Goal: Task Accomplishment & Management: Manage account settings

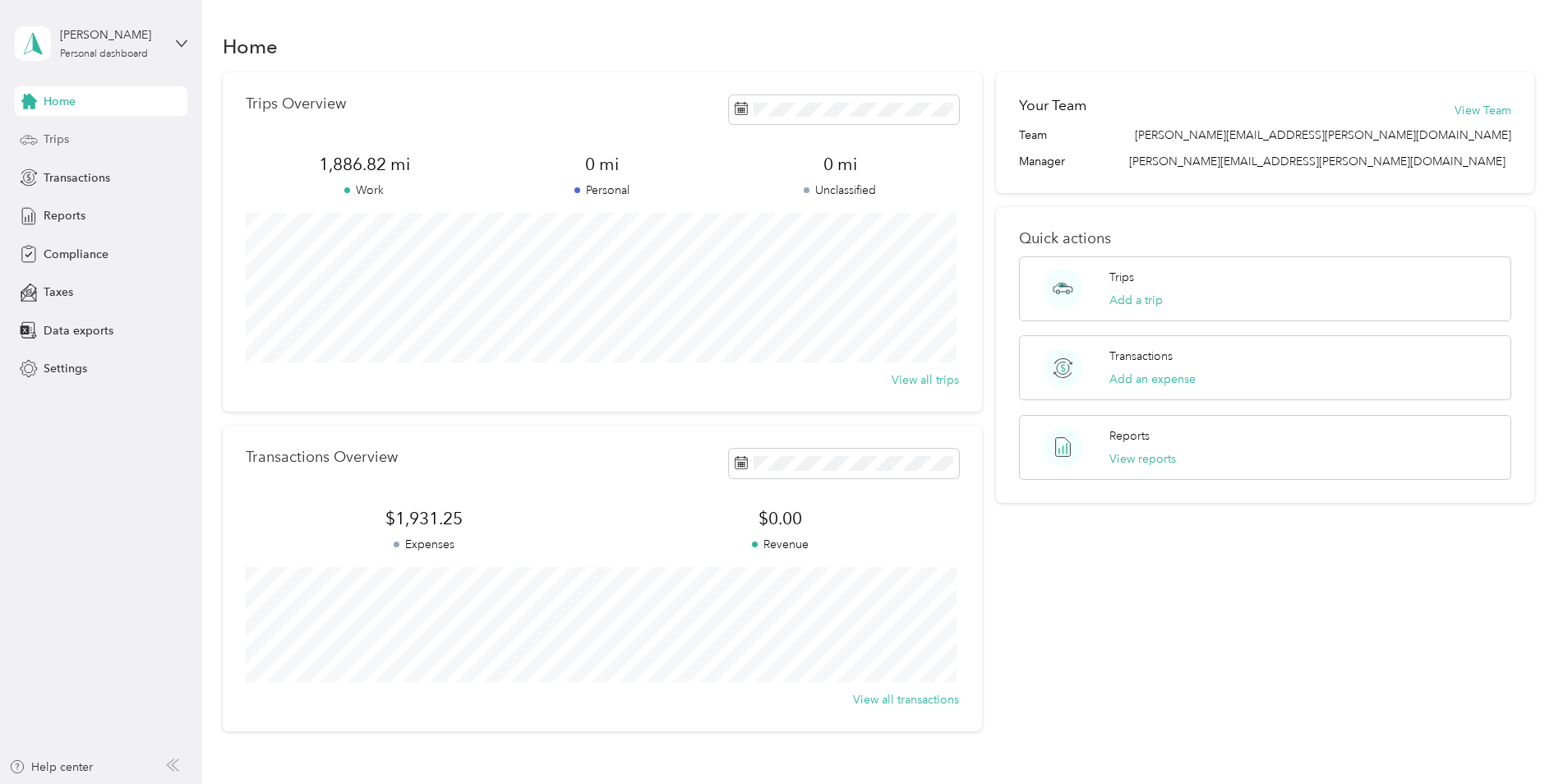
click at [73, 133] on div "Trips" at bounding box center [100, 139] width 172 height 30
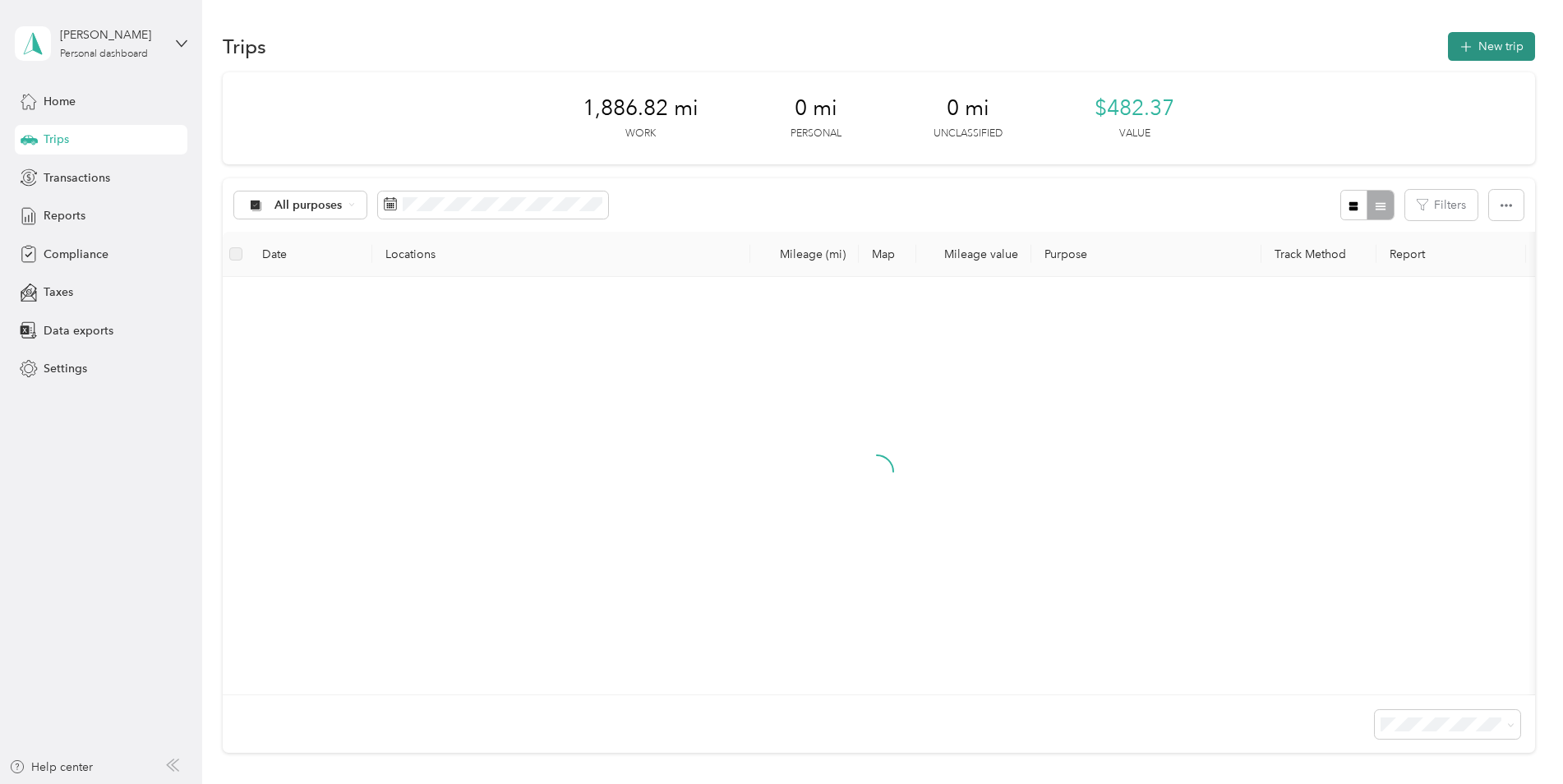
click at [1487, 42] on button "New trip" at bounding box center [1492, 47] width 87 height 29
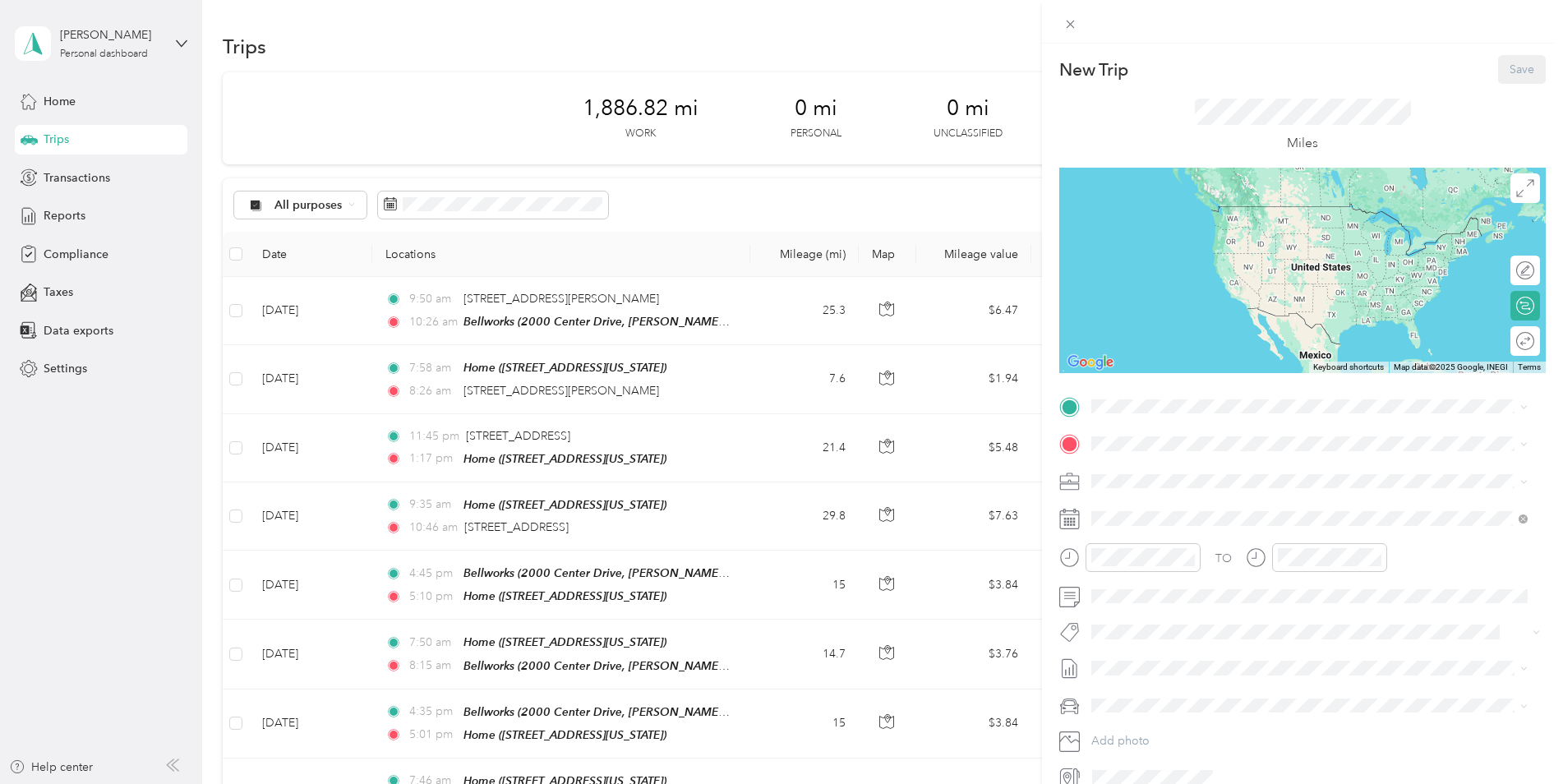
click at [1182, 470] on div "Bellworks" at bounding box center [1250, 468] width 256 height 14
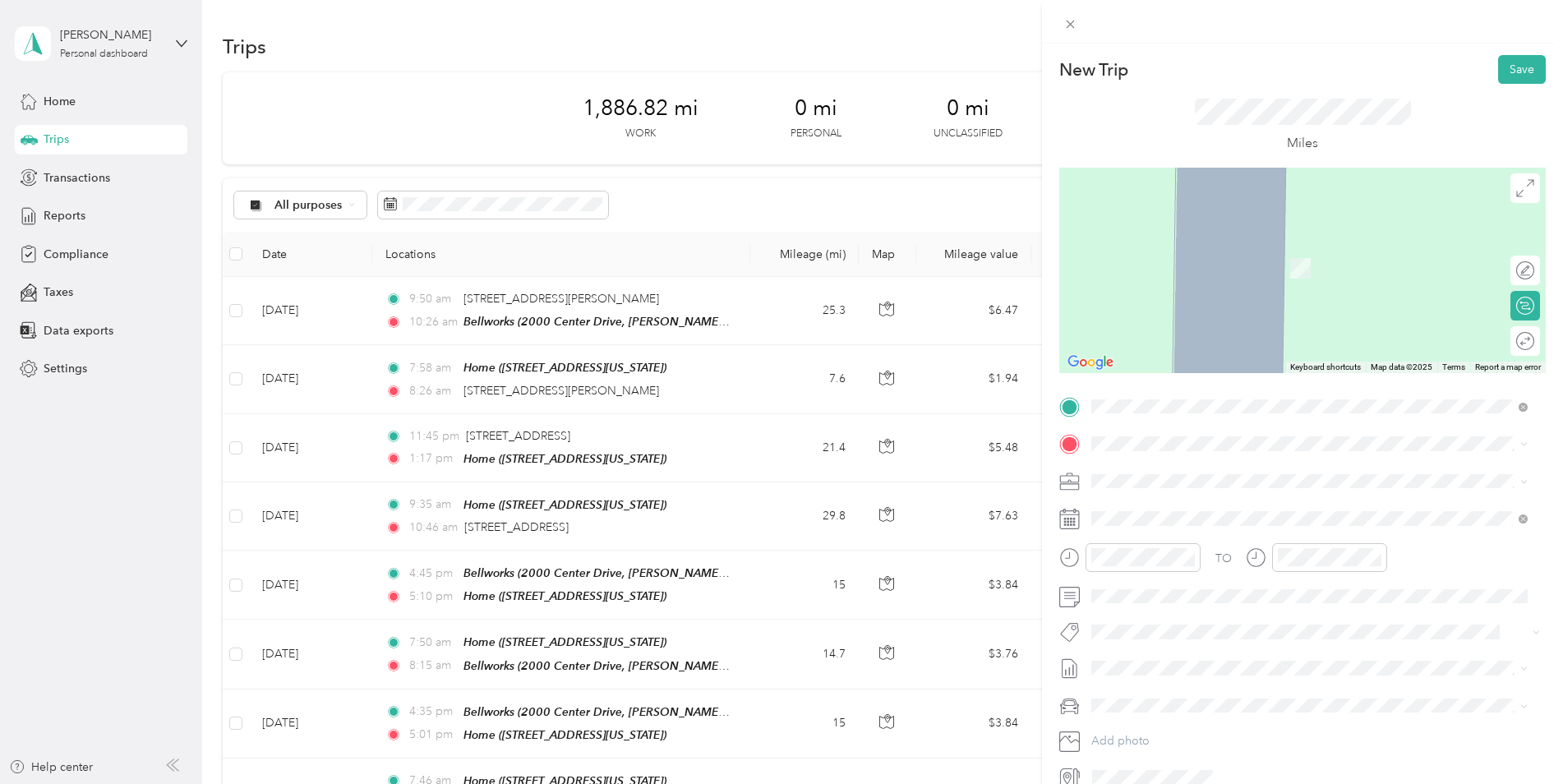
click at [1165, 568] on div "Home" at bounding box center [1205, 560] width 165 height 14
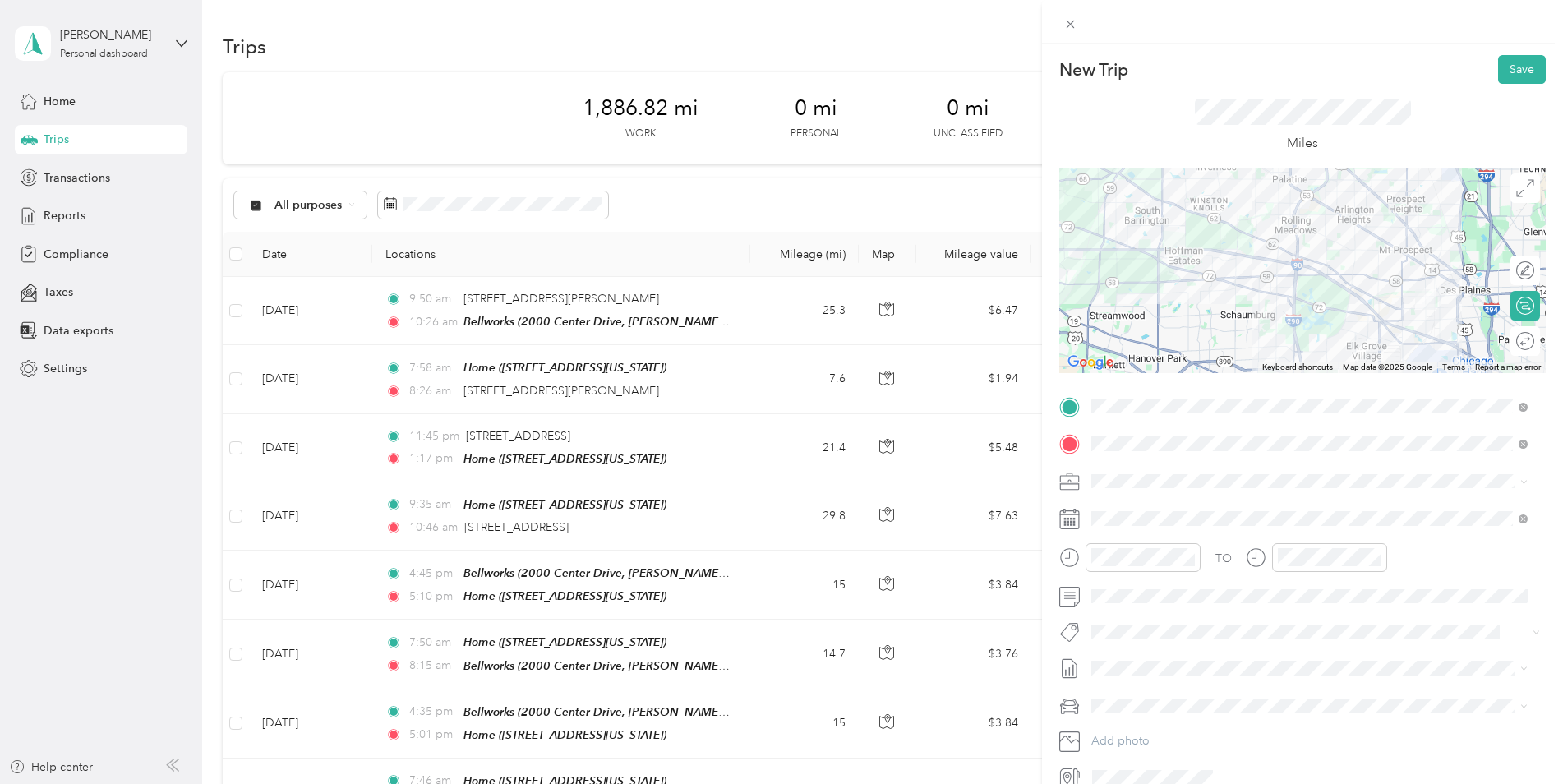
scroll to position [79, 0]
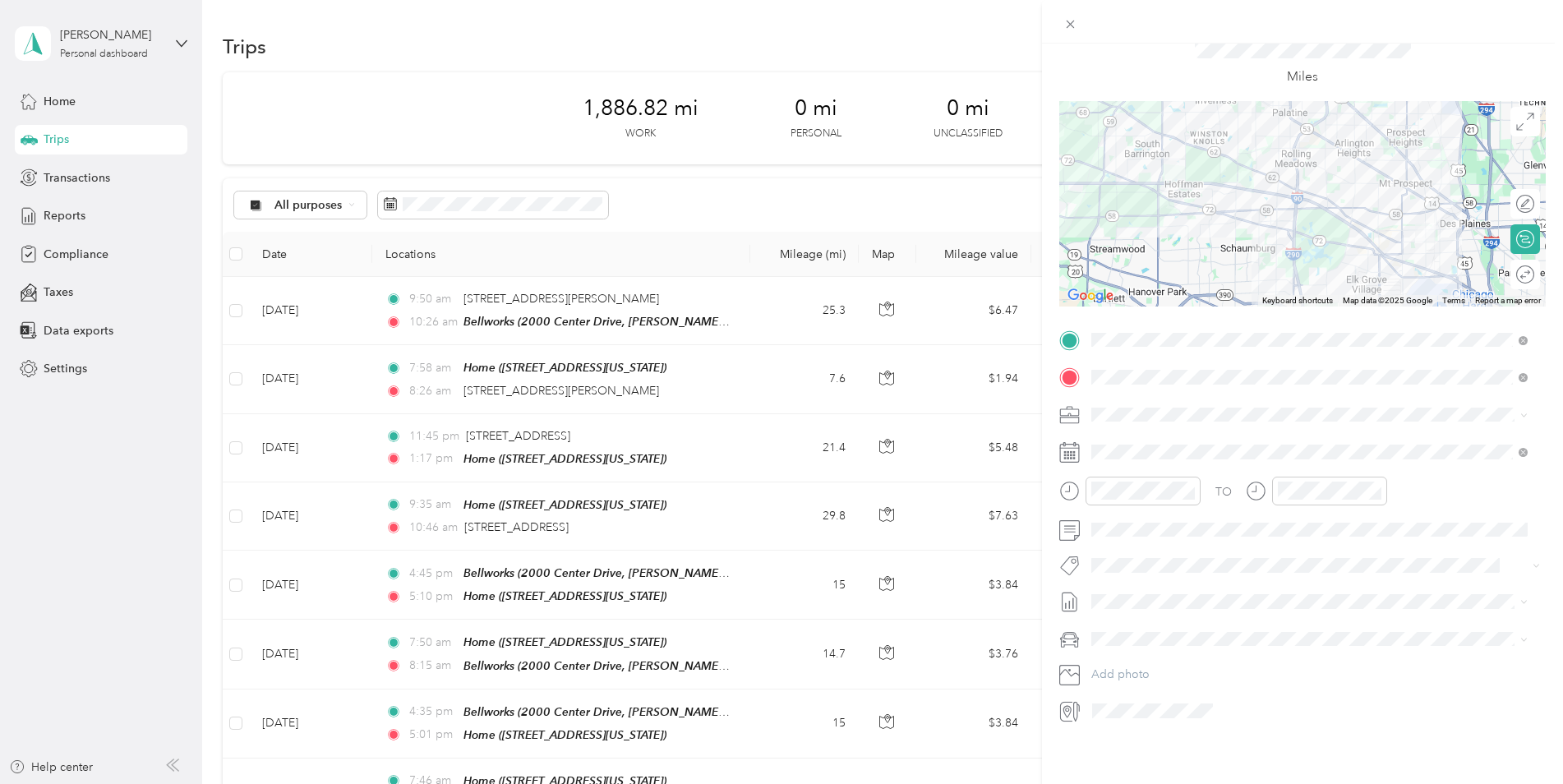
click at [1149, 626] on span at bounding box center [1316, 639] width 460 height 26
click at [1170, 657] on span "Jeep Grand Cherokee" at bounding box center [1156, 655] width 117 height 14
click at [1191, 536] on div "PM" at bounding box center [1201, 537] width 39 height 23
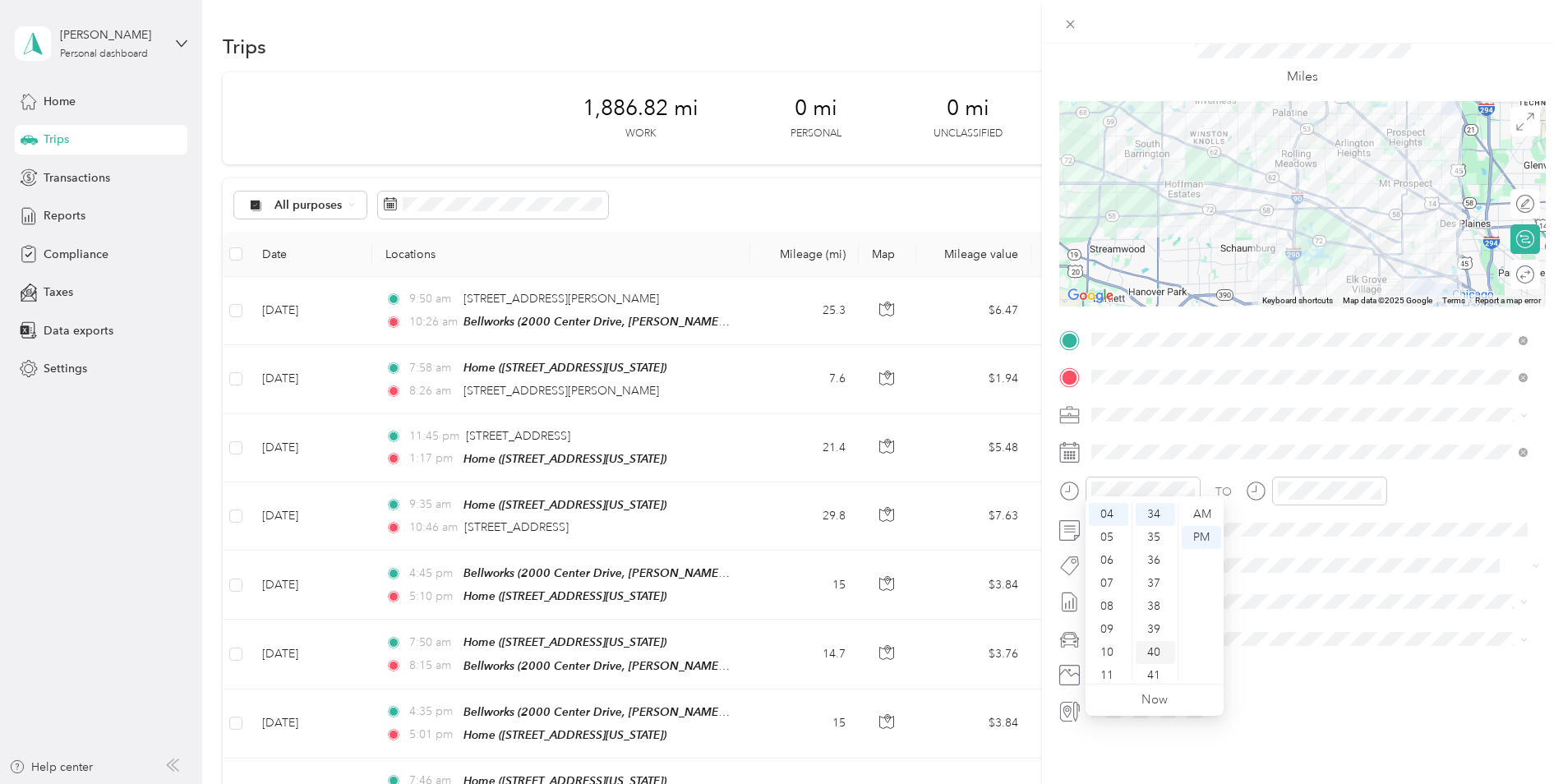
click at [1158, 642] on div "40" at bounding box center [1155, 652] width 39 height 23
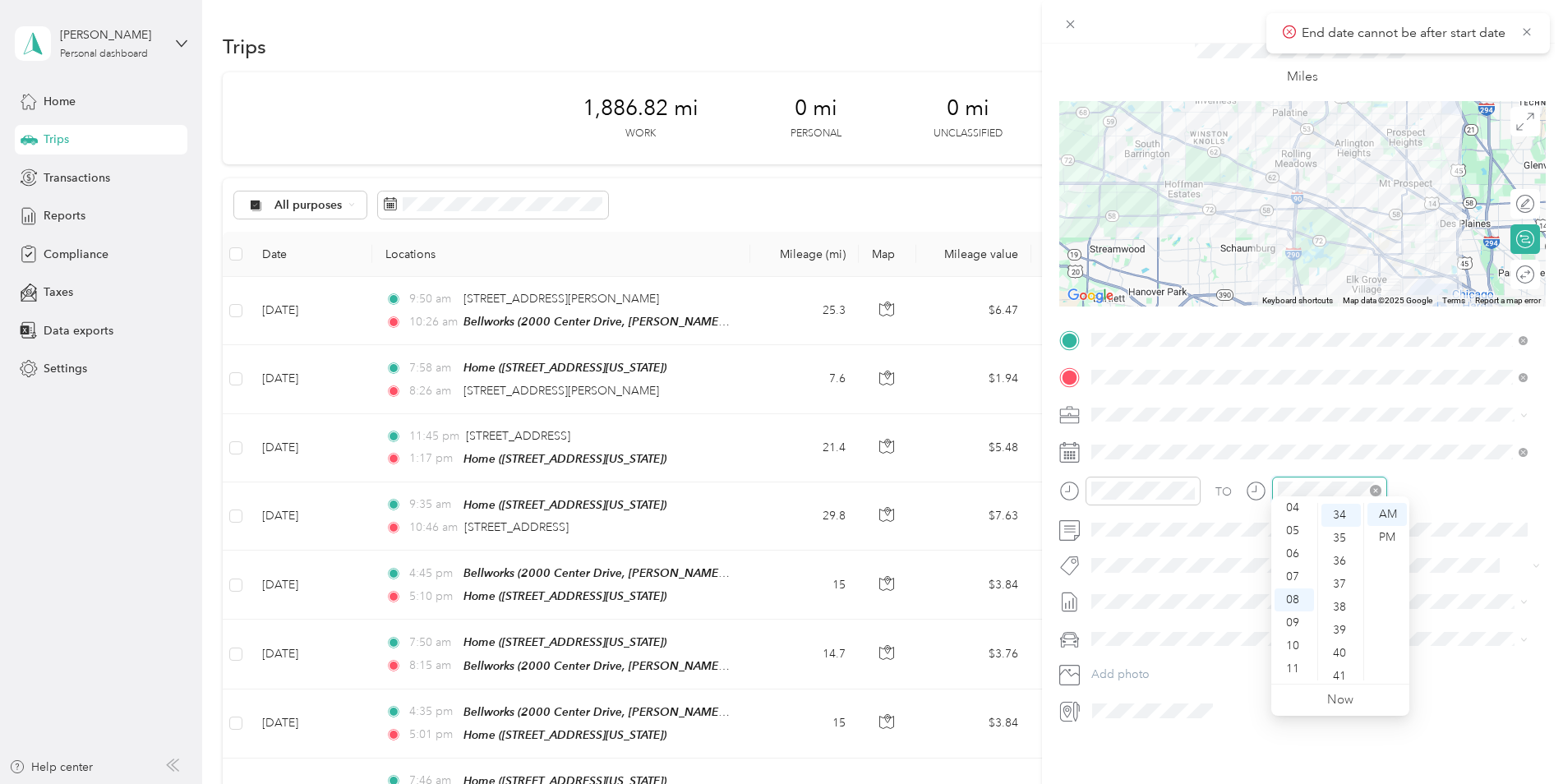
scroll to position [782, 0]
click at [1303, 534] on div "05" at bounding box center [1295, 530] width 39 height 23
click at [1294, 525] on div "05" at bounding box center [1295, 530] width 39 height 23
click at [1338, 582] on div "05" at bounding box center [1341, 586] width 39 height 23
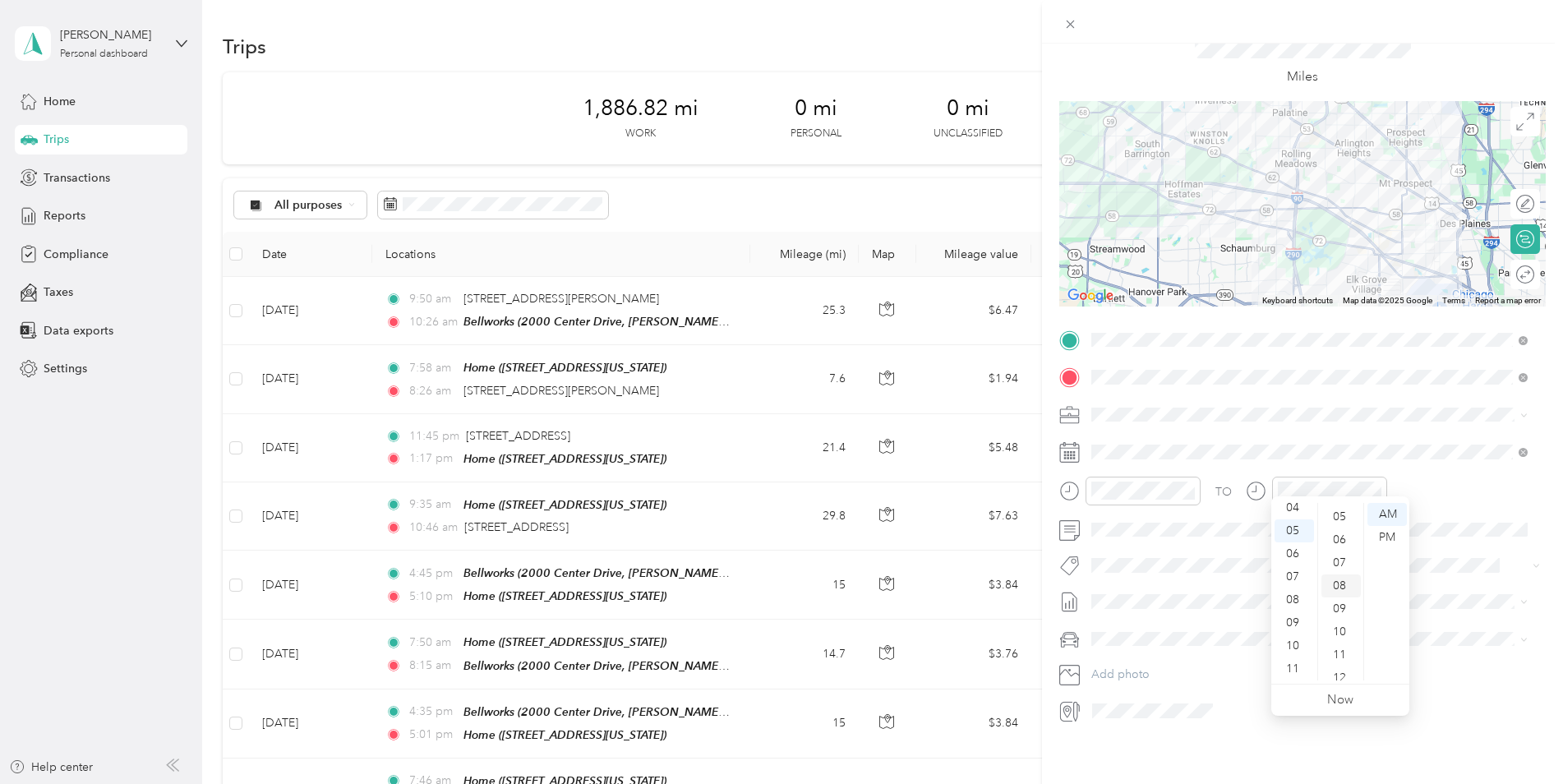
scroll to position [115, 0]
click at [1380, 540] on div "PM" at bounding box center [1387, 537] width 39 height 23
click at [1455, 494] on div "TO" at bounding box center [1302, 496] width 487 height 40
click at [1193, 589] on div "1" at bounding box center [1188, 589] width 21 height 20
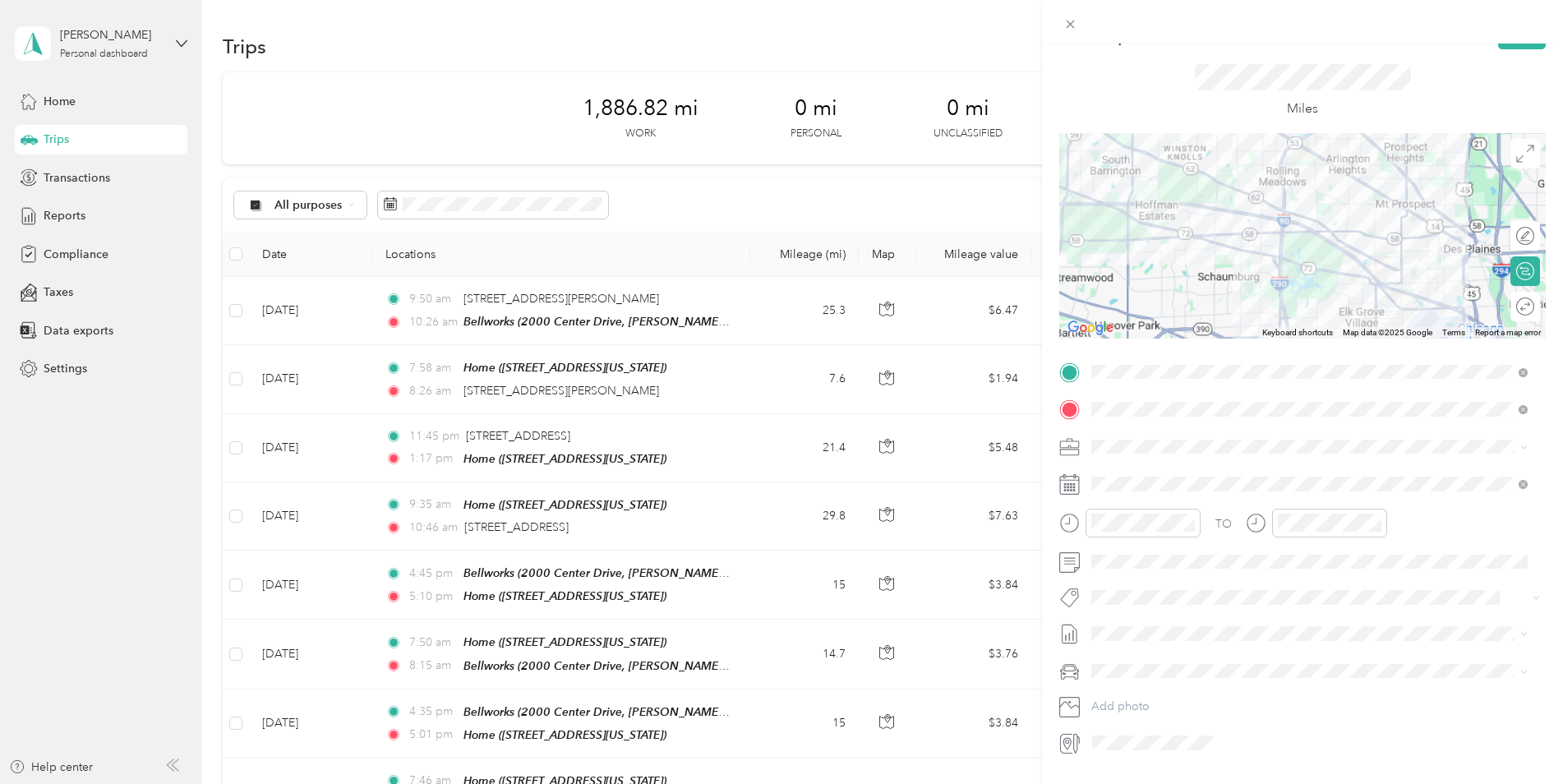
scroll to position [0, 0]
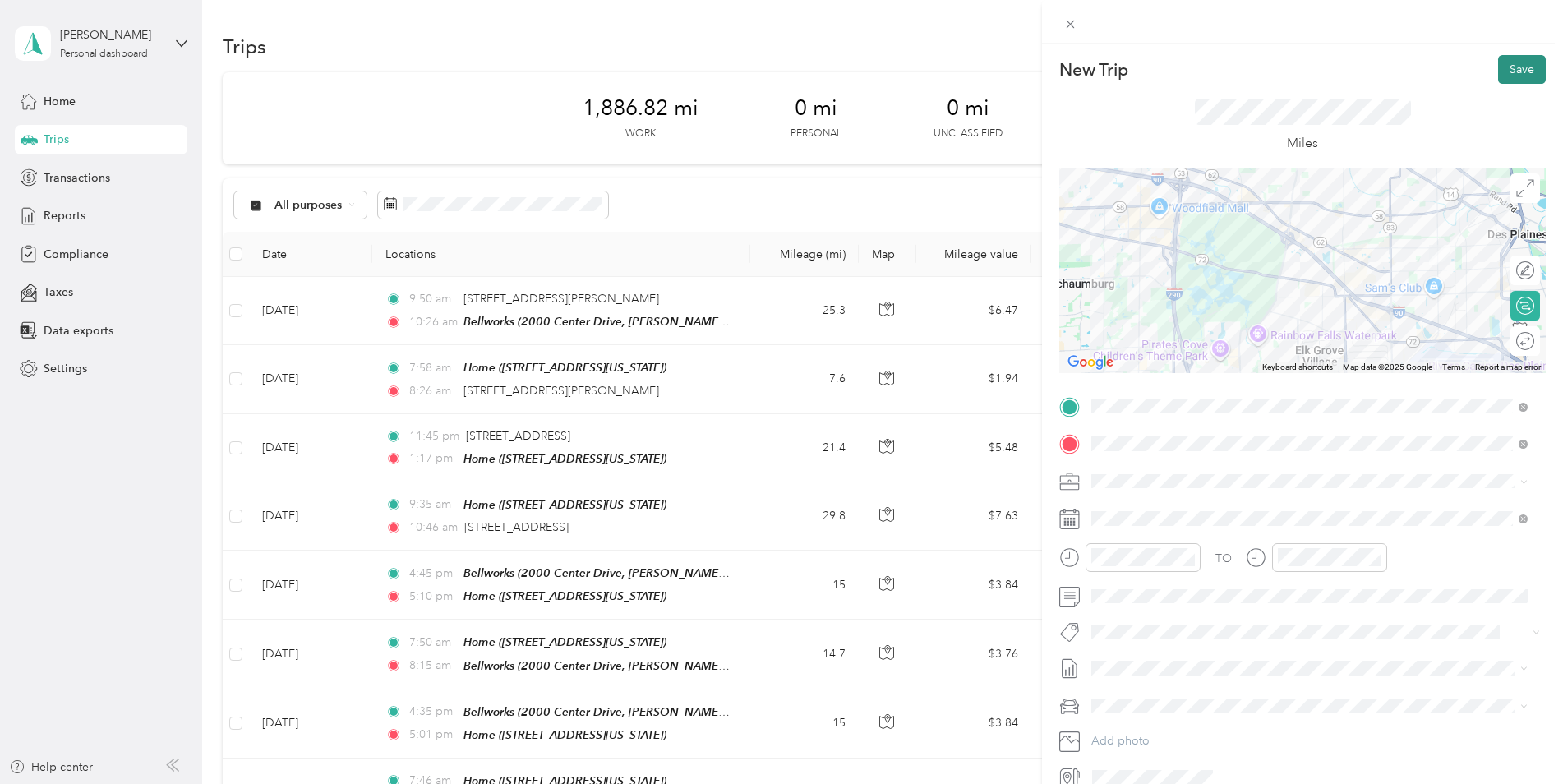
click at [1504, 77] on button "Save" at bounding box center [1522, 70] width 48 height 29
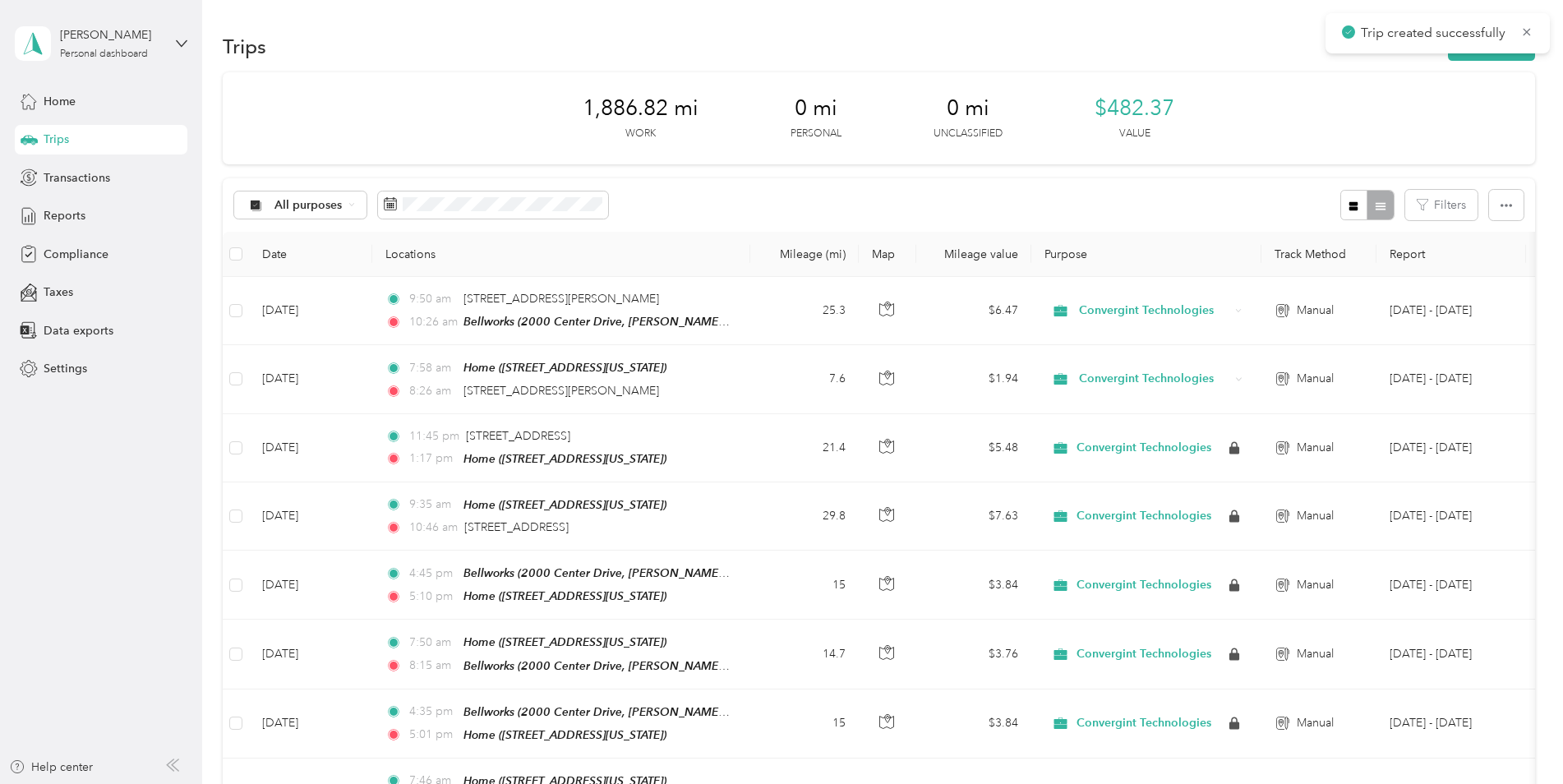
click at [1500, 63] on div "Trips New trip" at bounding box center [878, 46] width 1312 height 35
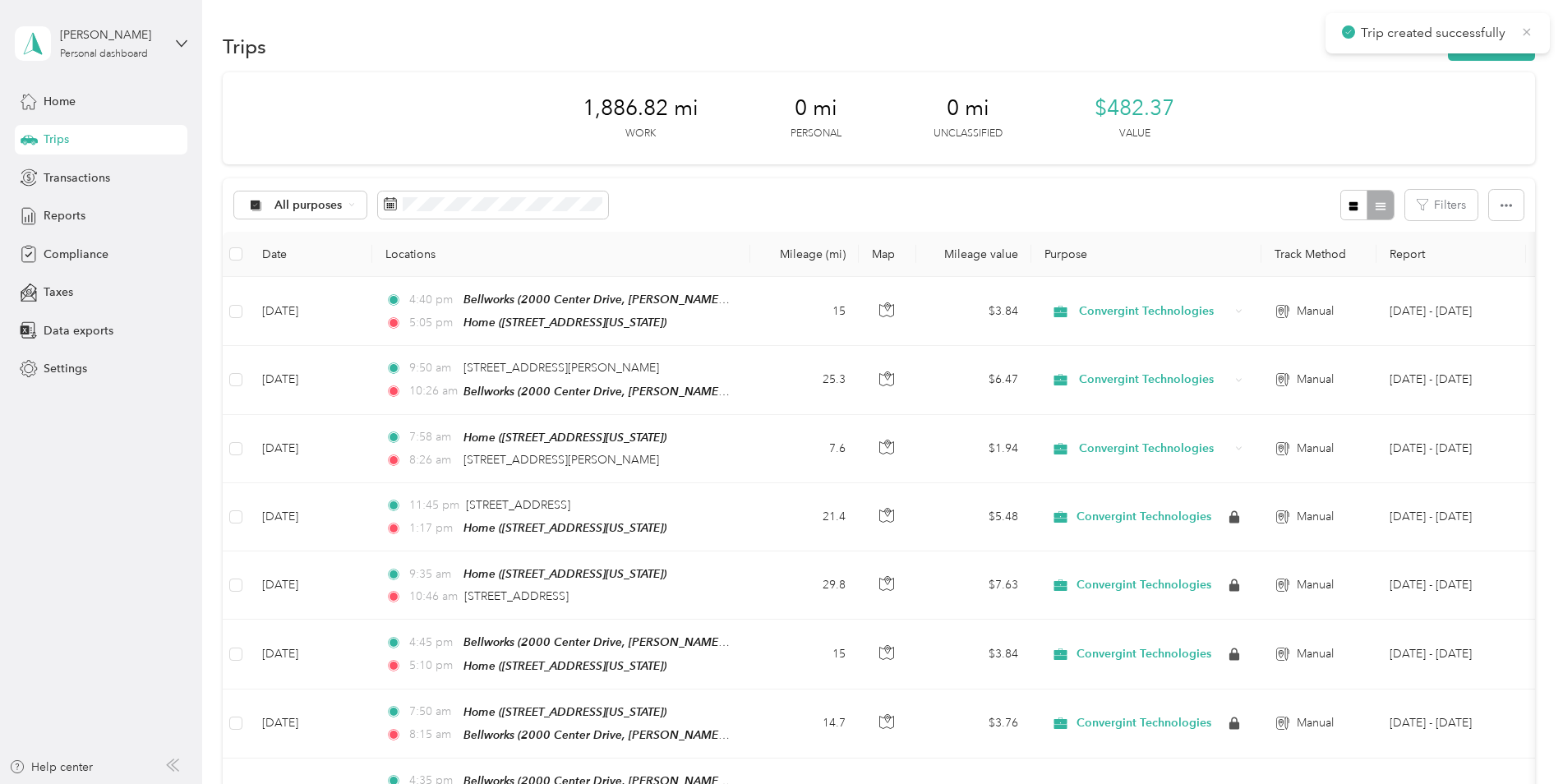
click at [1524, 33] on icon at bounding box center [1526, 31] width 13 height 14
click at [1494, 49] on button "New trip" at bounding box center [1492, 47] width 87 height 29
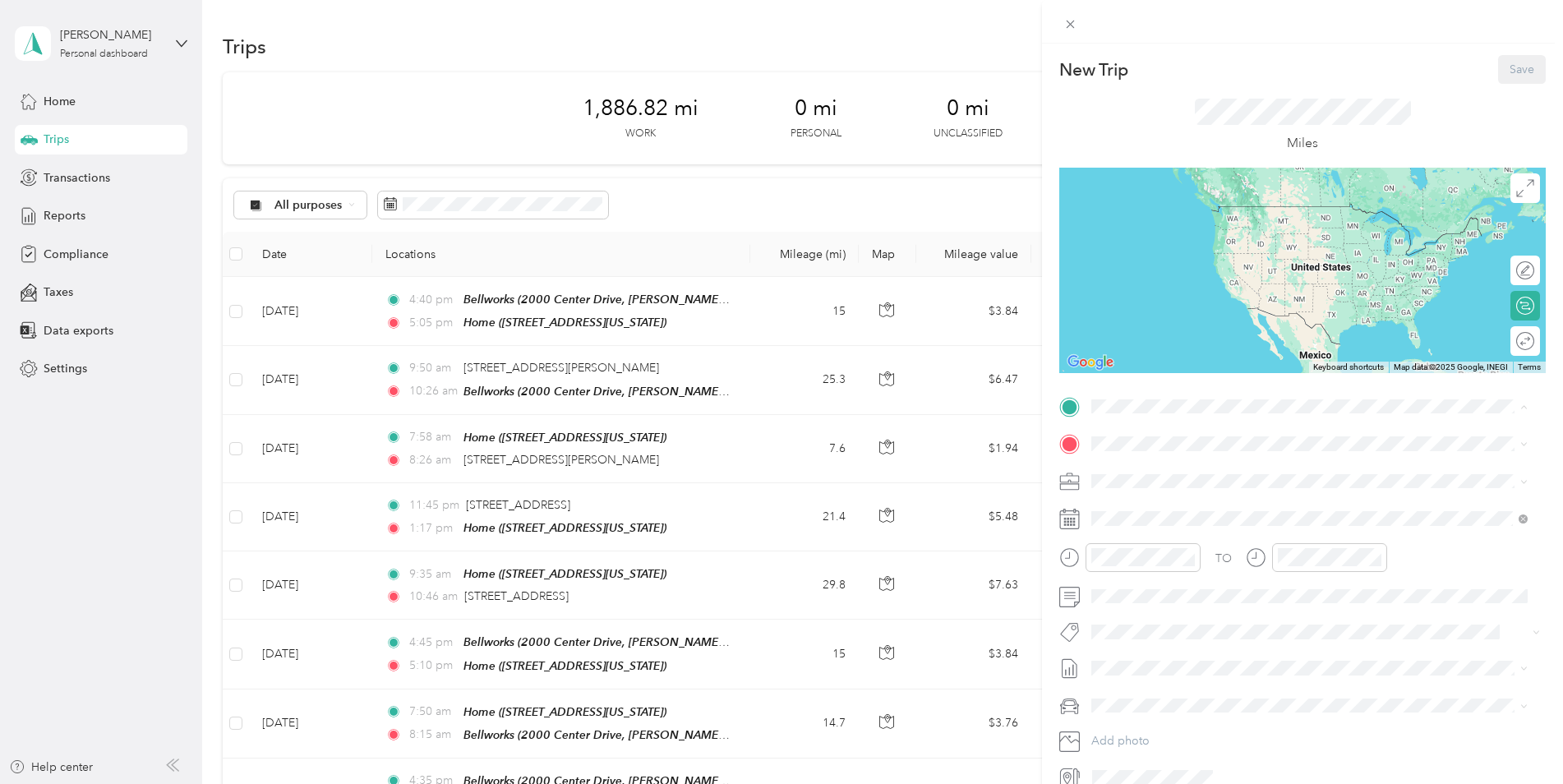
click at [1189, 548] on div "Home [STREET_ADDRESS][US_STATE]" at bounding box center [1205, 533] width 165 height 35
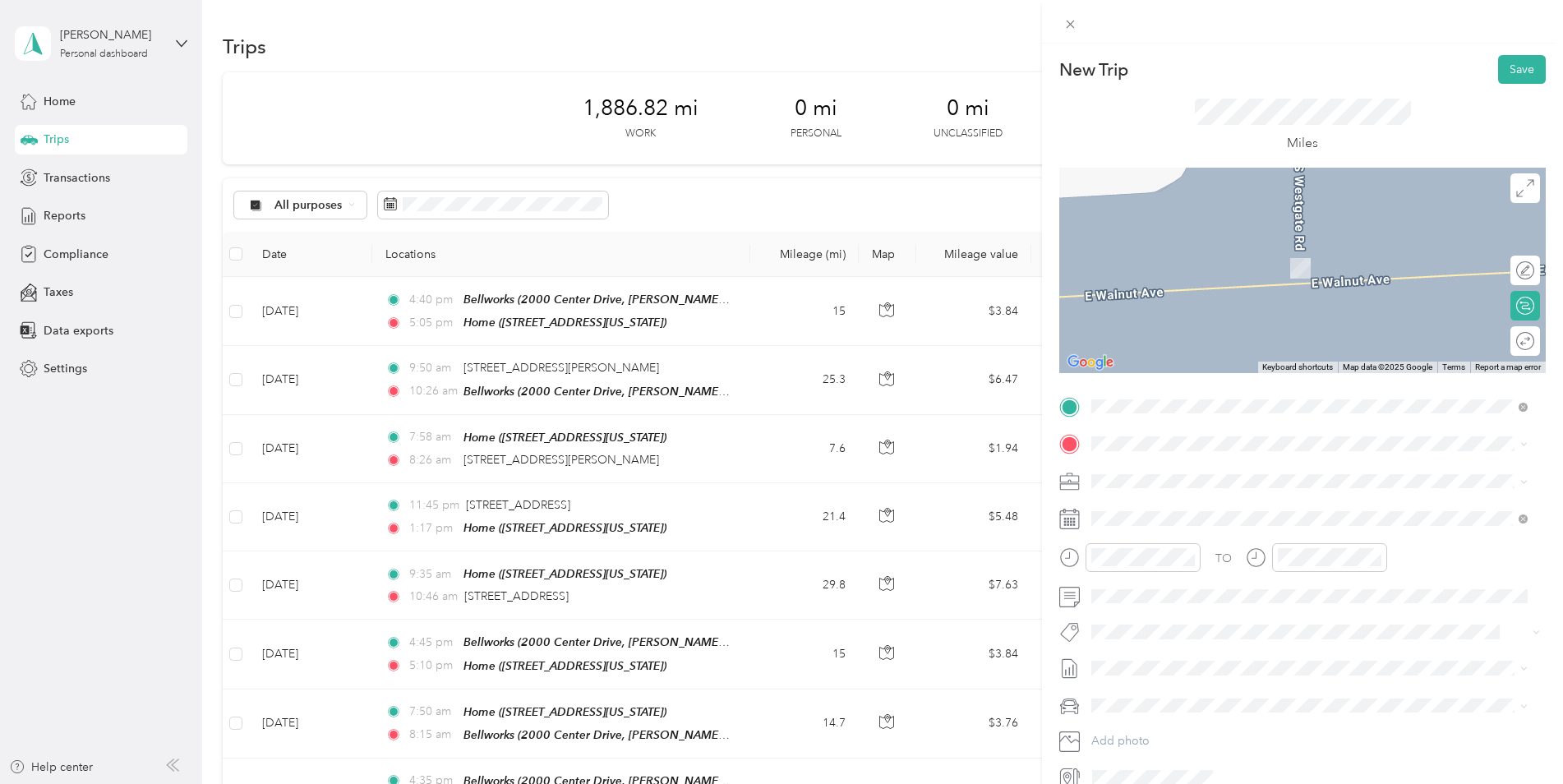
click at [1190, 526] on span "[STREET_ADDRESS][PERSON_NAME][US_STATE]" at bounding box center [1250, 526] width 256 height 14
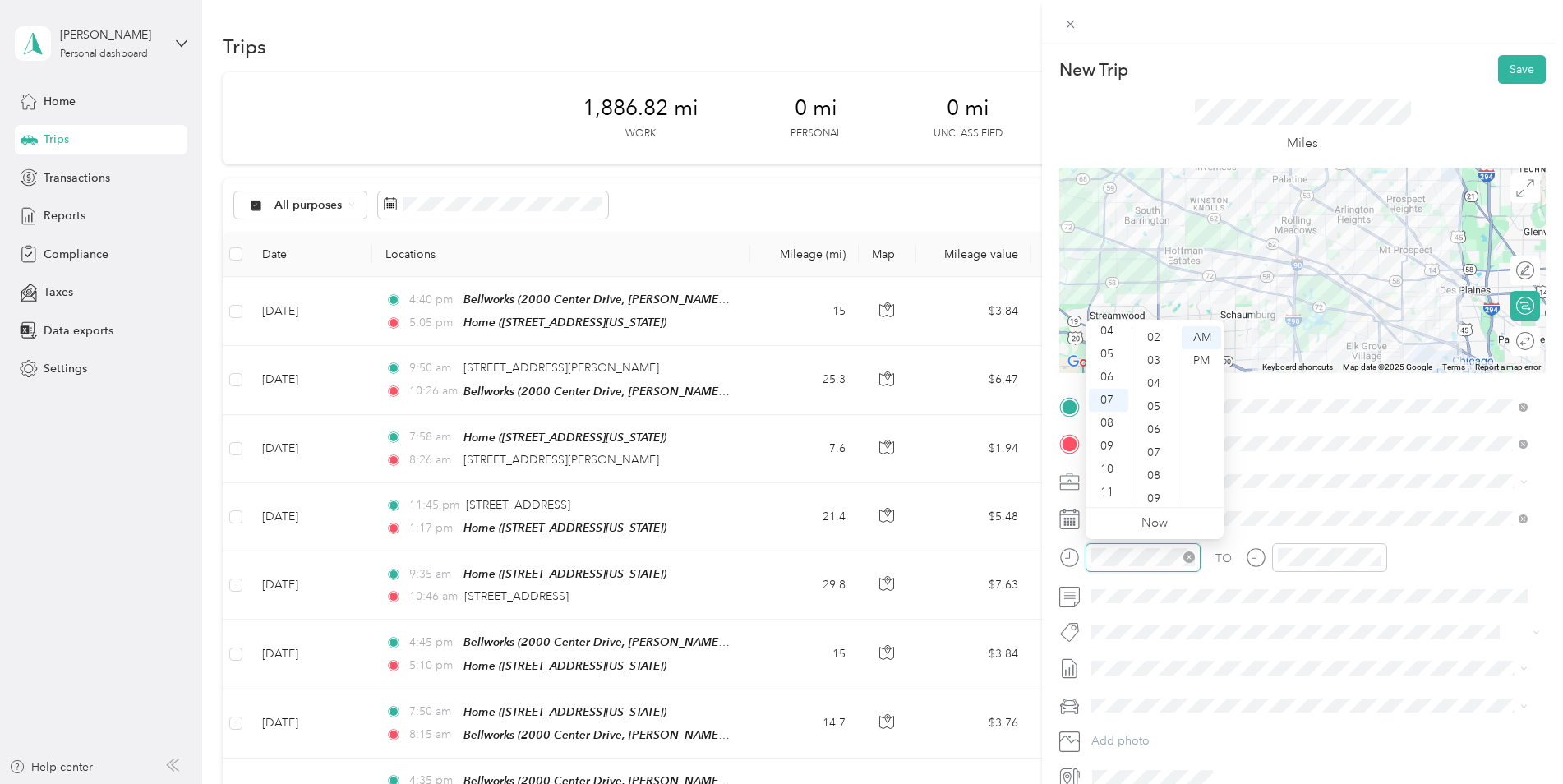
scroll to position [1203, 0]
click at [1147, 728] on span "Jeep Grand Cherokee" at bounding box center [1156, 732] width 117 height 14
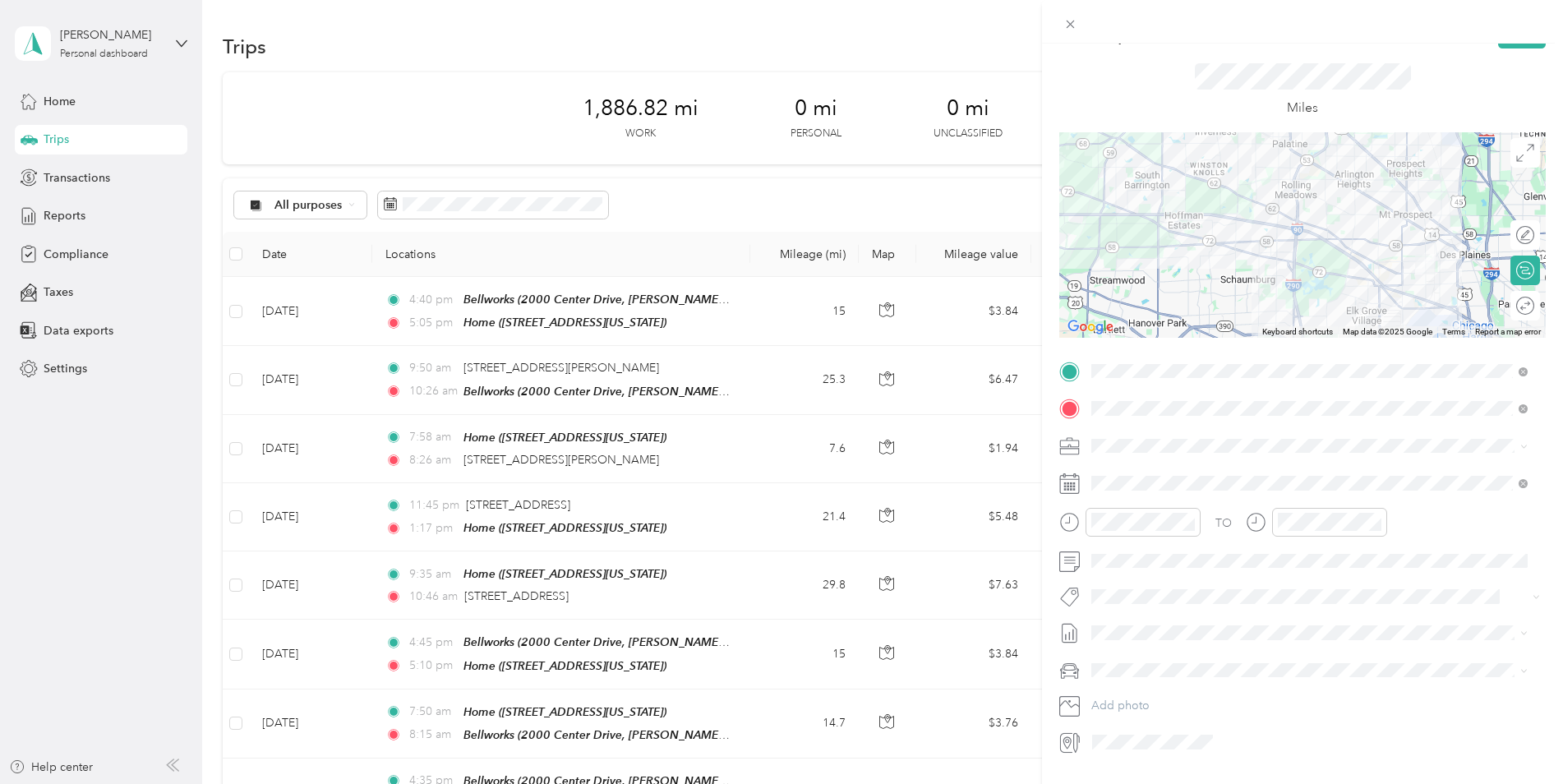
scroll to position [0, 0]
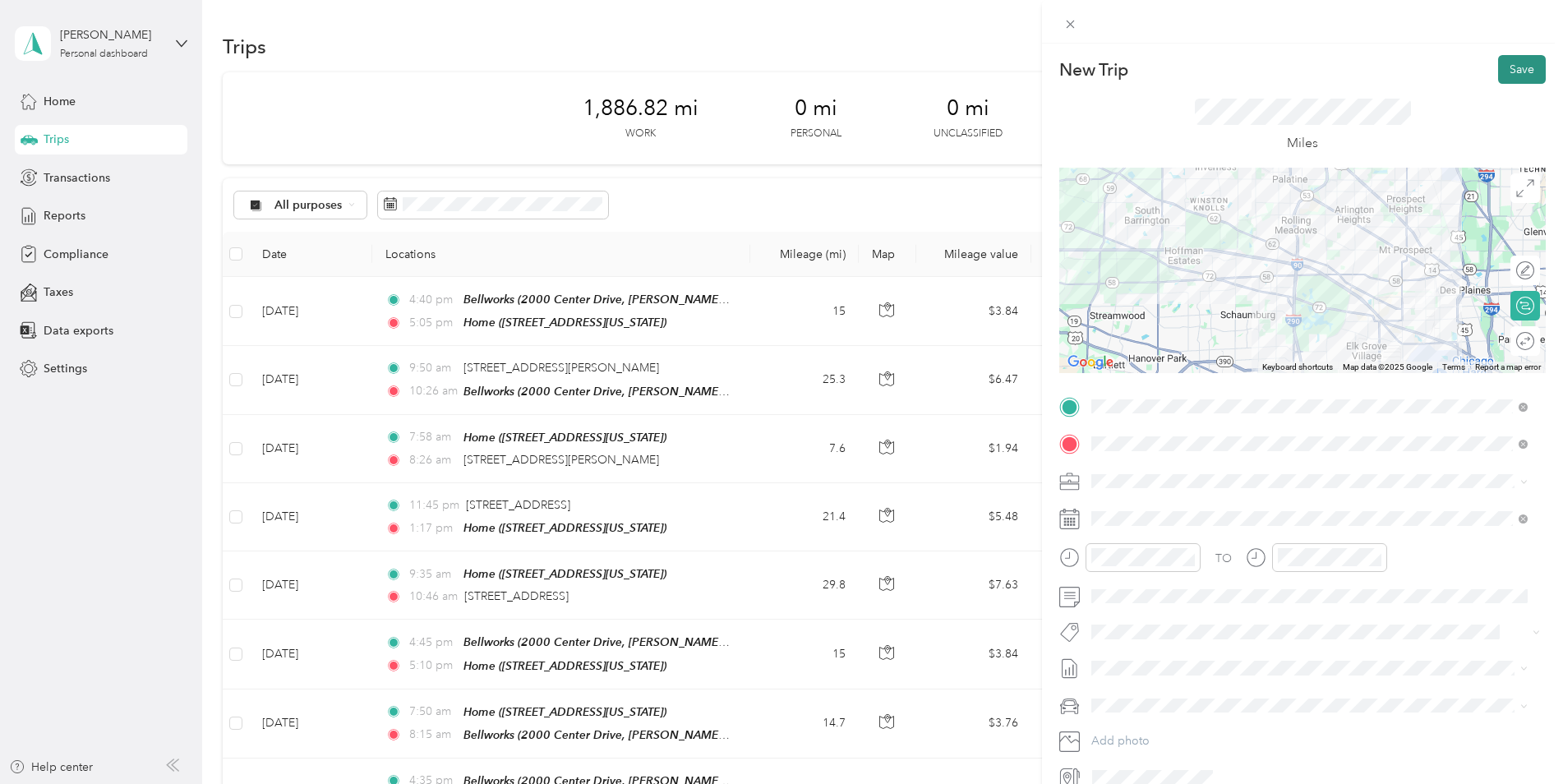
click at [1502, 71] on button "Save" at bounding box center [1522, 70] width 48 height 29
